Goal: Complete application form

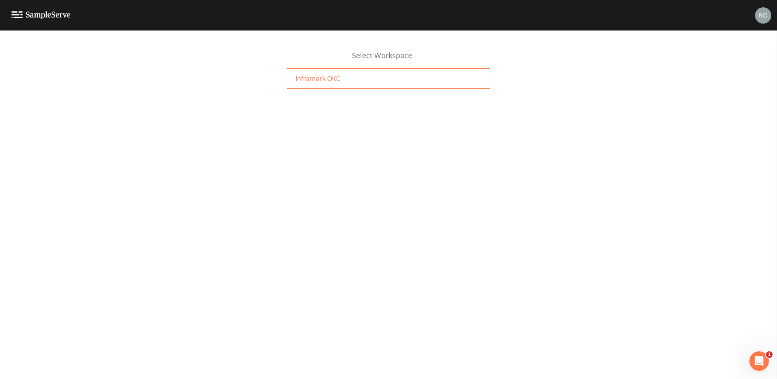
click at [325, 80] on span "Inframark OKC" at bounding box center [317, 79] width 45 height 10
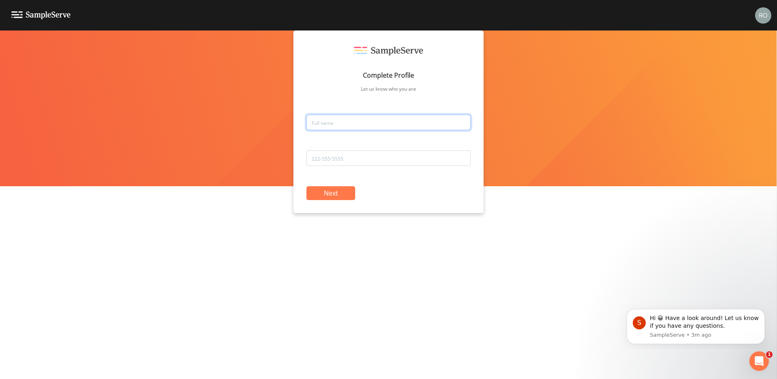
click at [358, 124] on input "text" at bounding box center [388, 122] width 164 height 15
type input "[PERSON_NAME]"
click at [389, 163] on input "tel" at bounding box center [388, 157] width 164 height 15
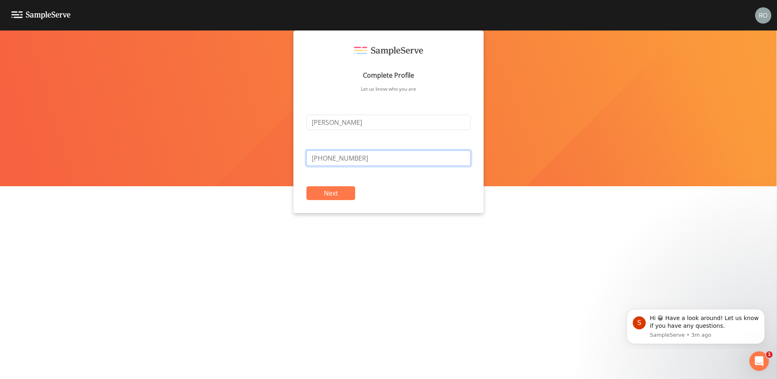
type input "[PHONE_NUMBER]"
click at [337, 199] on button "Next" at bounding box center [330, 193] width 49 height 14
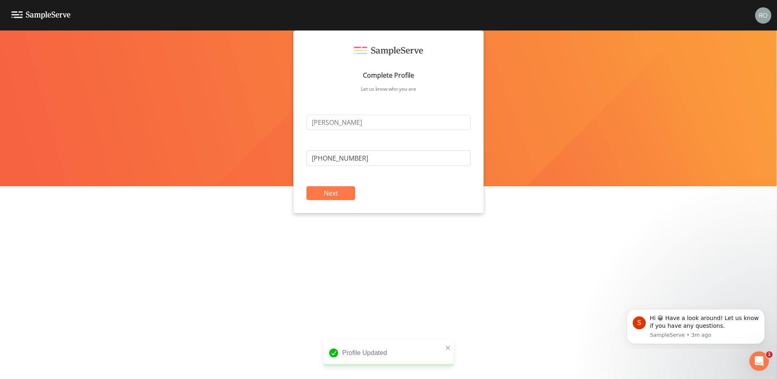
click at [336, 194] on button "Next" at bounding box center [330, 193] width 49 height 14
